Goal: Task Accomplishment & Management: Manage account settings

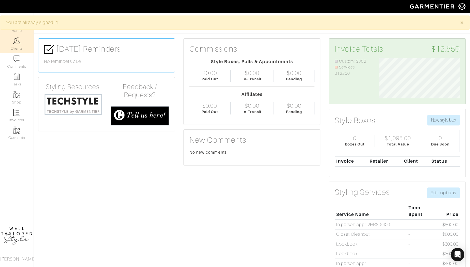
scroll to position [40, 89]
click at [13, 45] on link "Clients" at bounding box center [17, 44] width 34 height 18
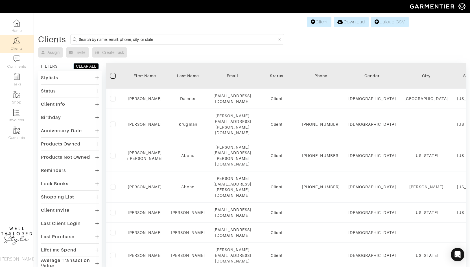
click at [151, 38] on input at bounding box center [178, 39] width 198 height 7
type input "[PERSON_NAME]"
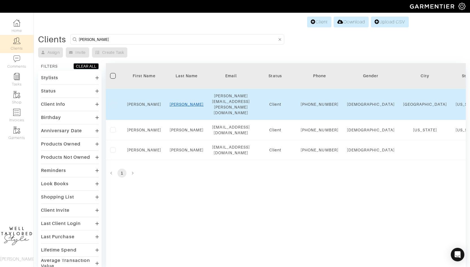
click at [187, 102] on link "Williams" at bounding box center [187, 104] width 34 height 5
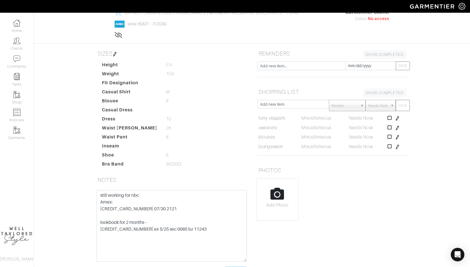
scroll to position [60, 0]
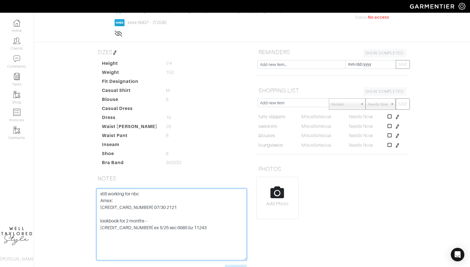
click at [152, 189] on textarea "still working for nbc Amex: [CREDIT_CARD_NUMBER] 07/30 2121 lookbook for 2 mont…" at bounding box center [171, 225] width 150 height 72
click at [217, 189] on textarea "still working for nbc Amex: [CREDIT_CARD_NUMBER] 07/30 2121 lookbook for 2 mont…" at bounding box center [171, 225] width 150 height 72
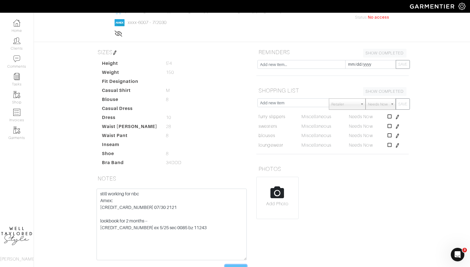
click at [230, 265] on input "Save Note" at bounding box center [236, 269] width 22 height 9
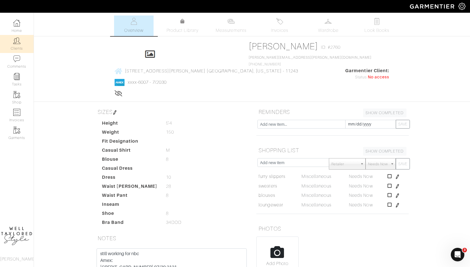
click at [22, 41] on link "Clients" at bounding box center [17, 44] width 34 height 18
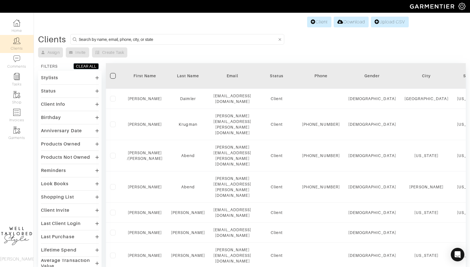
click at [171, 38] on input at bounding box center [178, 39] width 198 height 7
type input "[PERSON_NAME]"
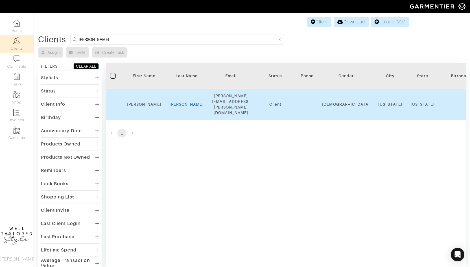
click at [186, 102] on link "[PERSON_NAME]" at bounding box center [187, 104] width 34 height 5
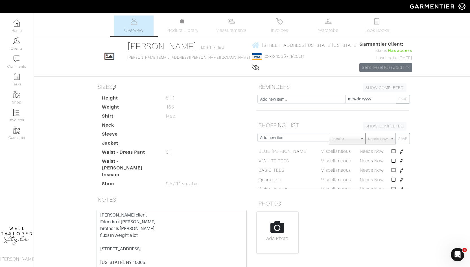
drag, startPoint x: 353, startPoint y: 44, endPoint x: 233, endPoint y: 39, distance: 119.7
click at [233, 39] on div "[PERSON_NAME] Overview Overview Measurements Product Library Invoices Wardrobe …" at bounding box center [235, 159] width 470 height 286
copy link "[STREET_ADDRESS][US_STATE][US_STATE]"
